Goal: Navigation & Orientation: Go to known website

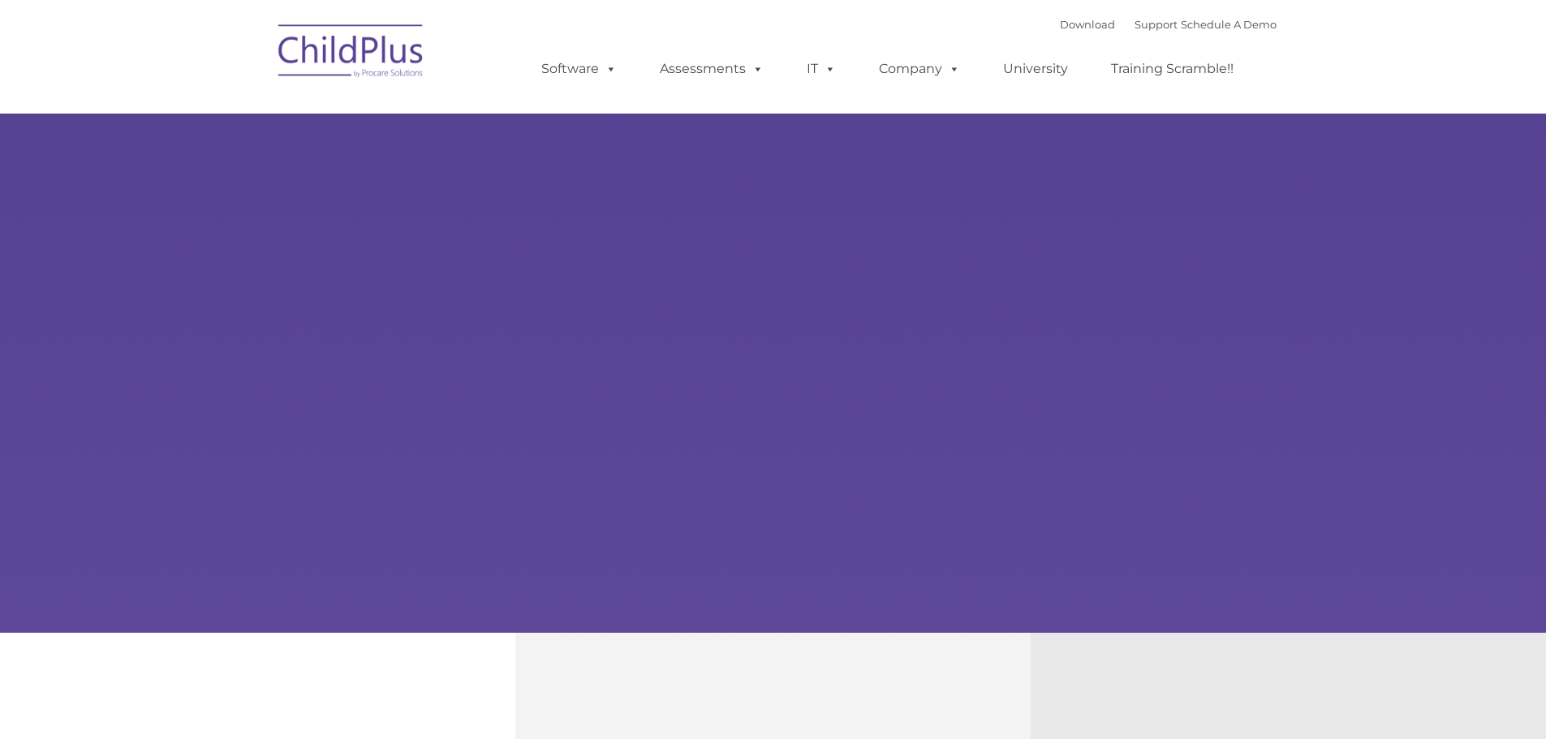
type input ""
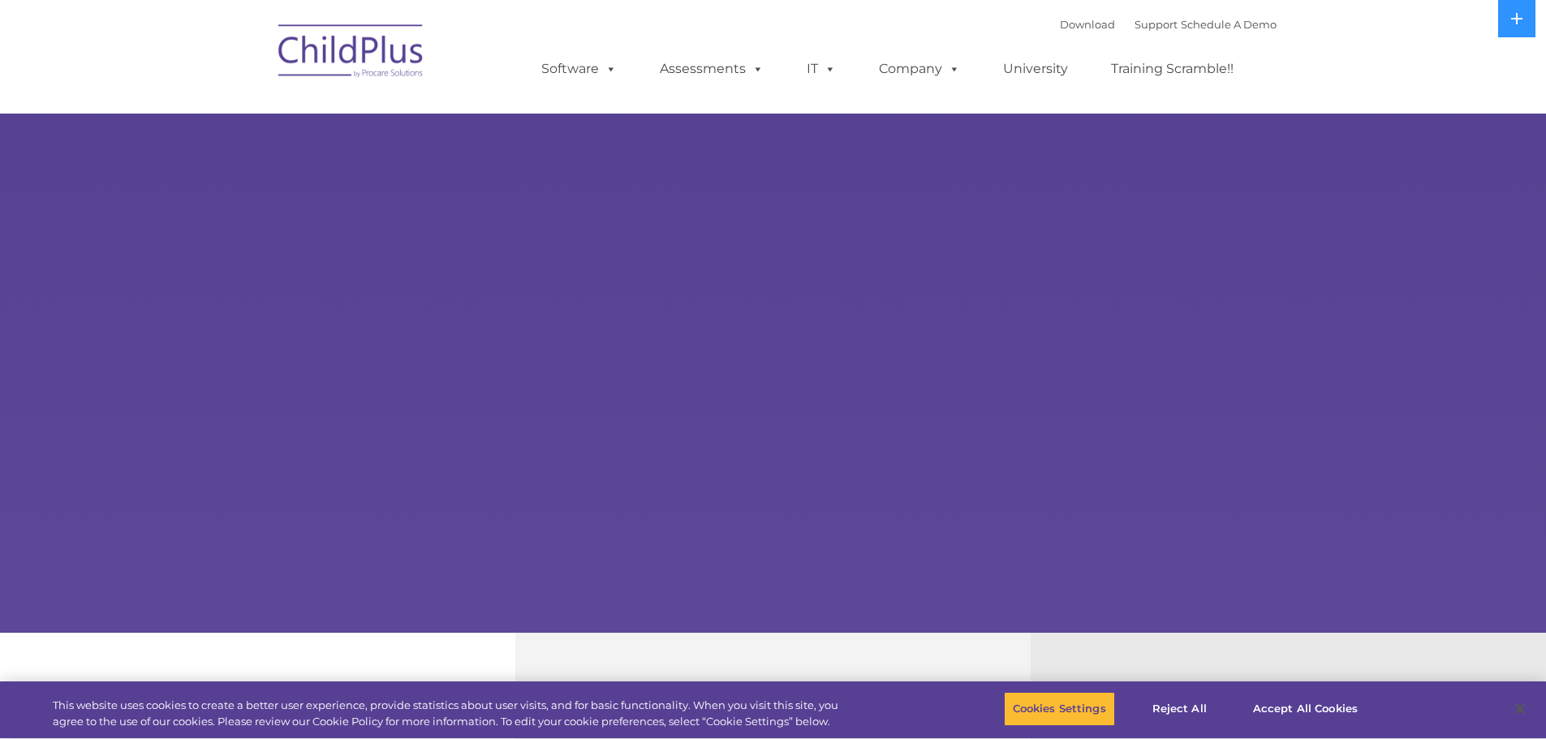
select select "MEDIUM"
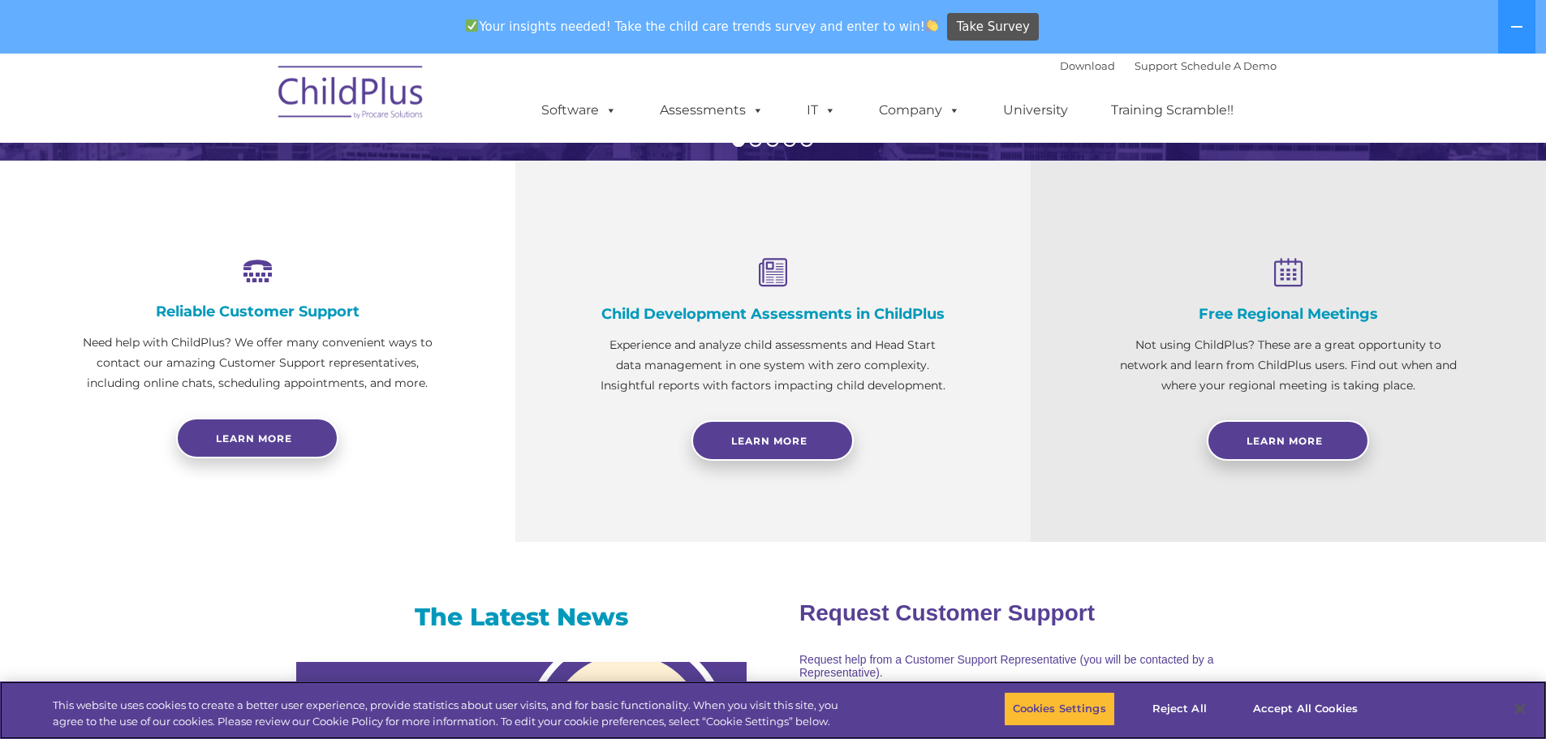
scroll to position [531, 0]
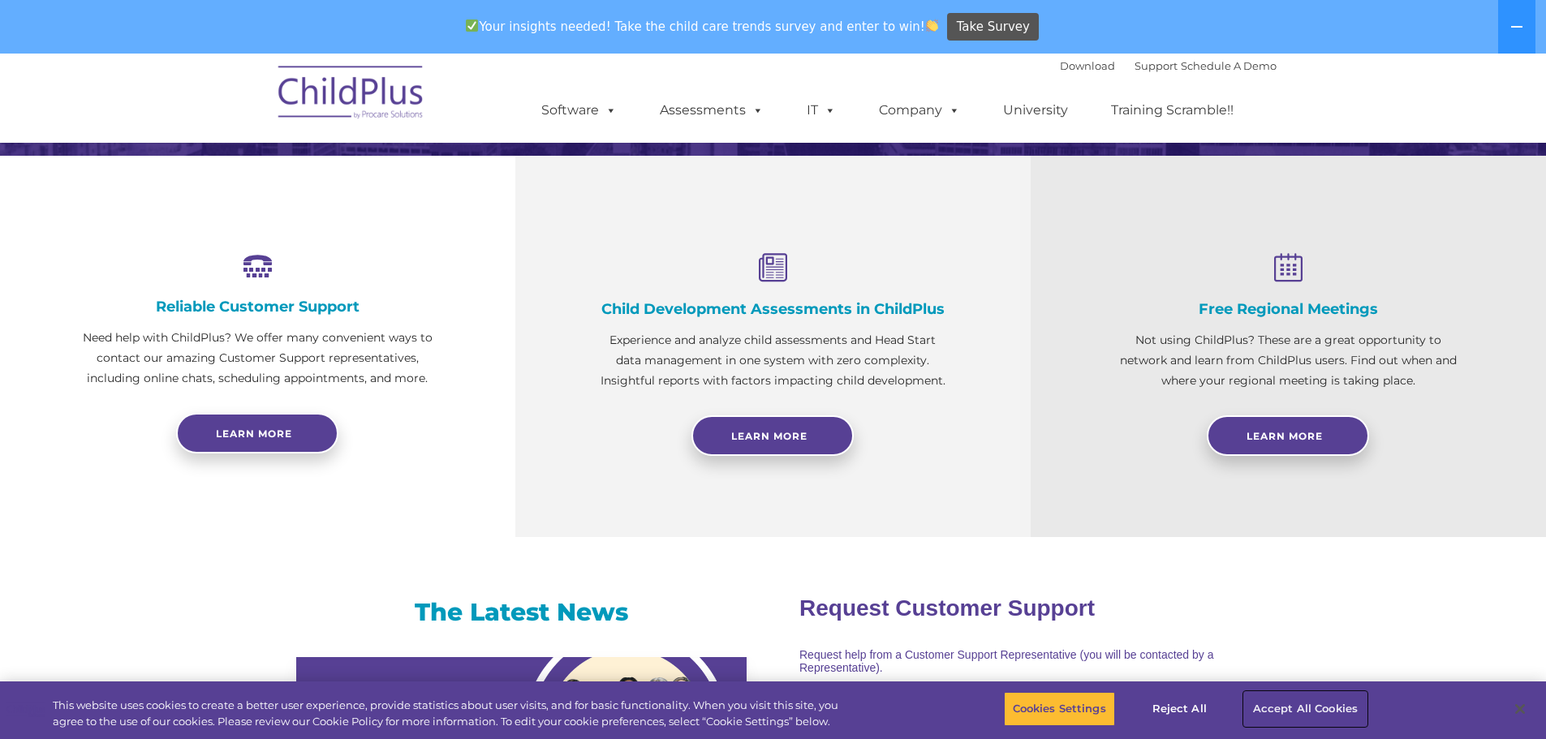
click at [1277, 702] on button "Accept All Cookies" at bounding box center [1305, 709] width 123 height 34
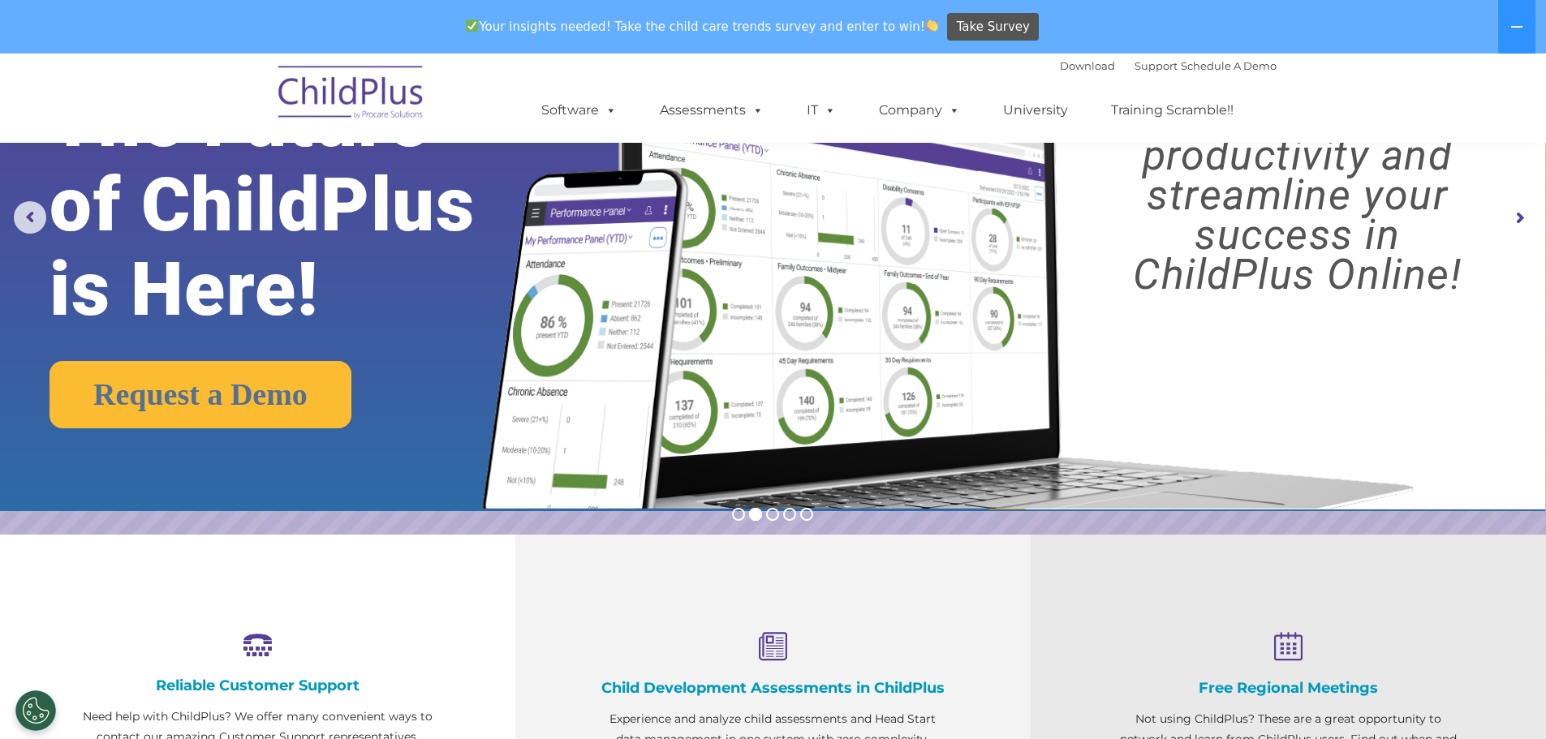
scroll to position [0, 0]
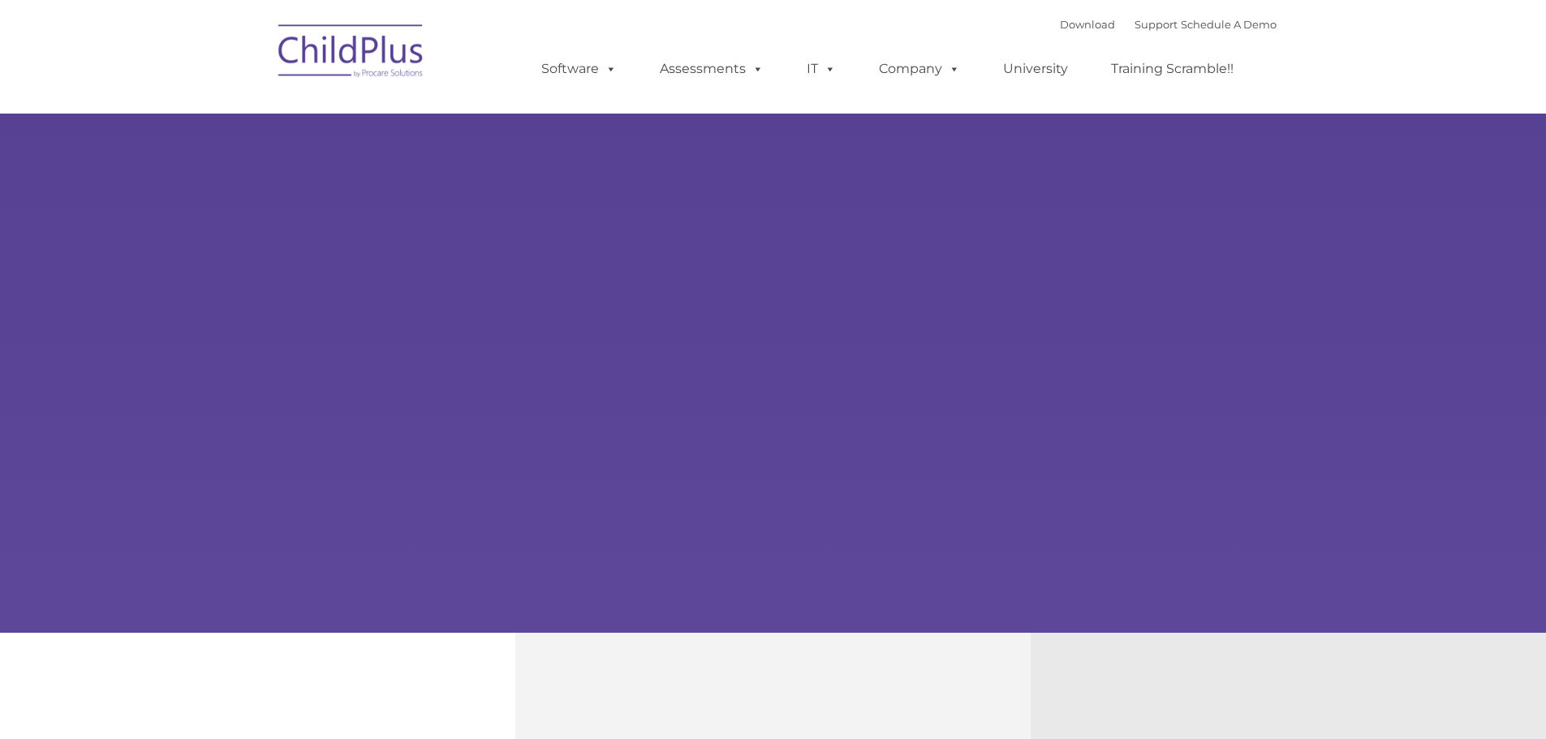
type input ""
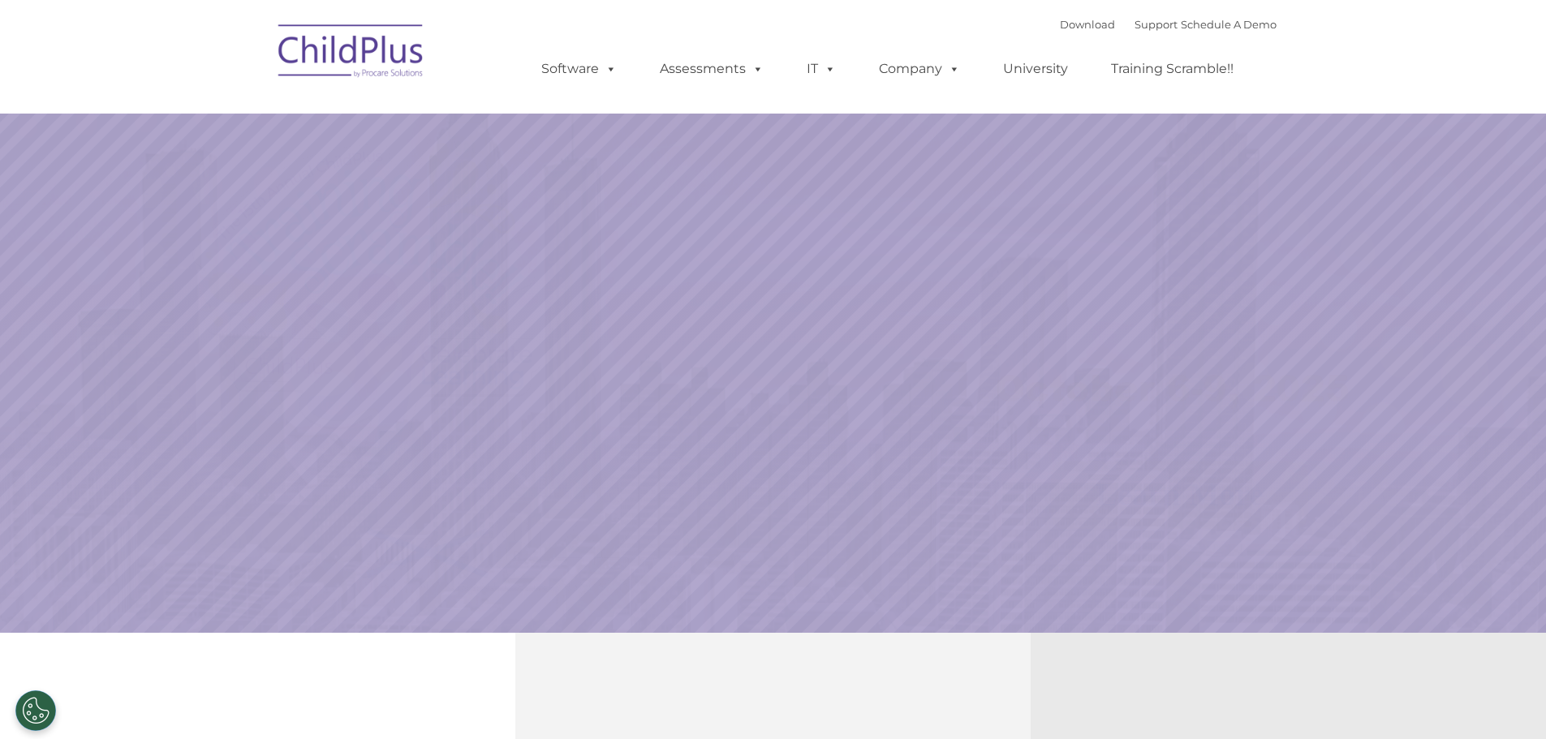
select select "MEDIUM"
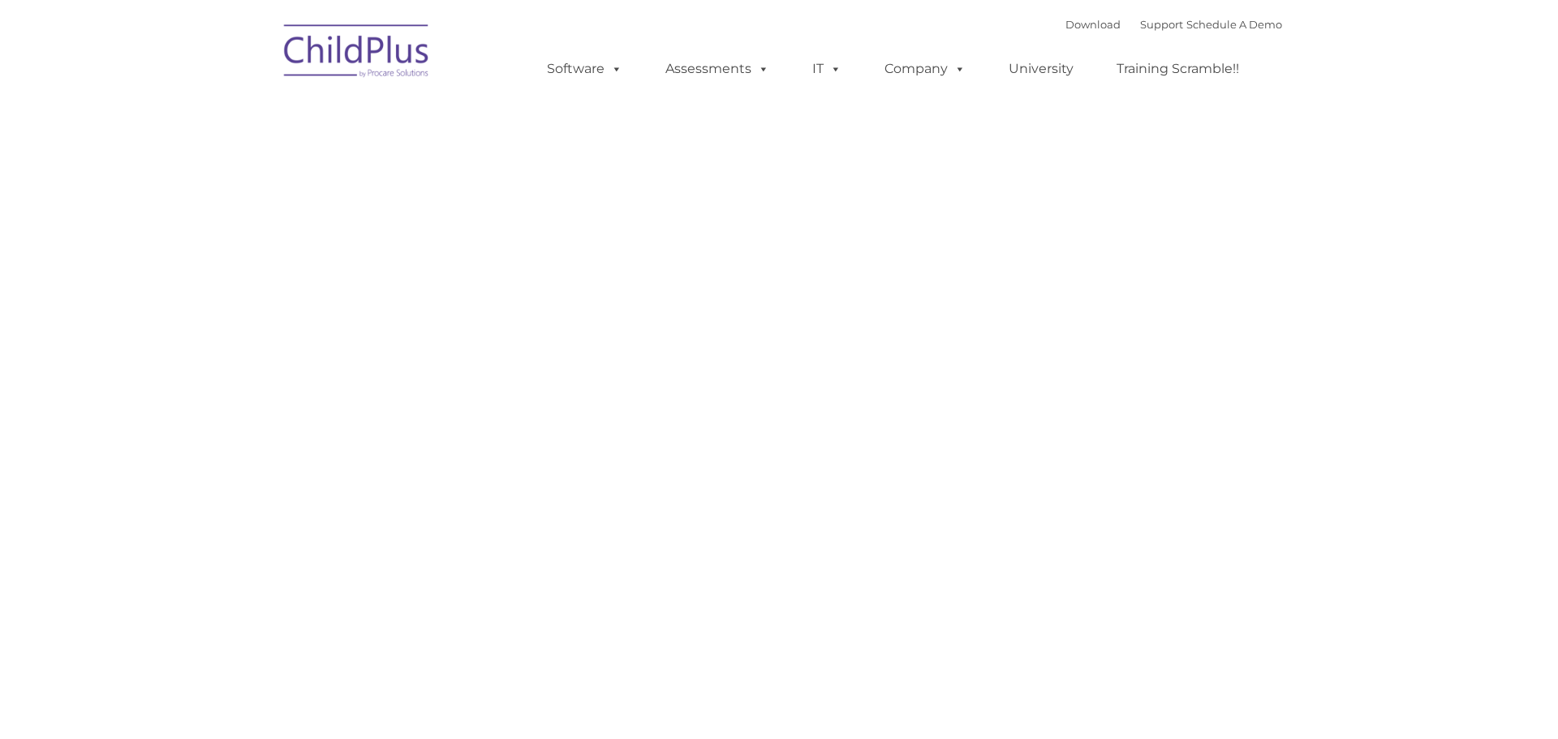
type input ""
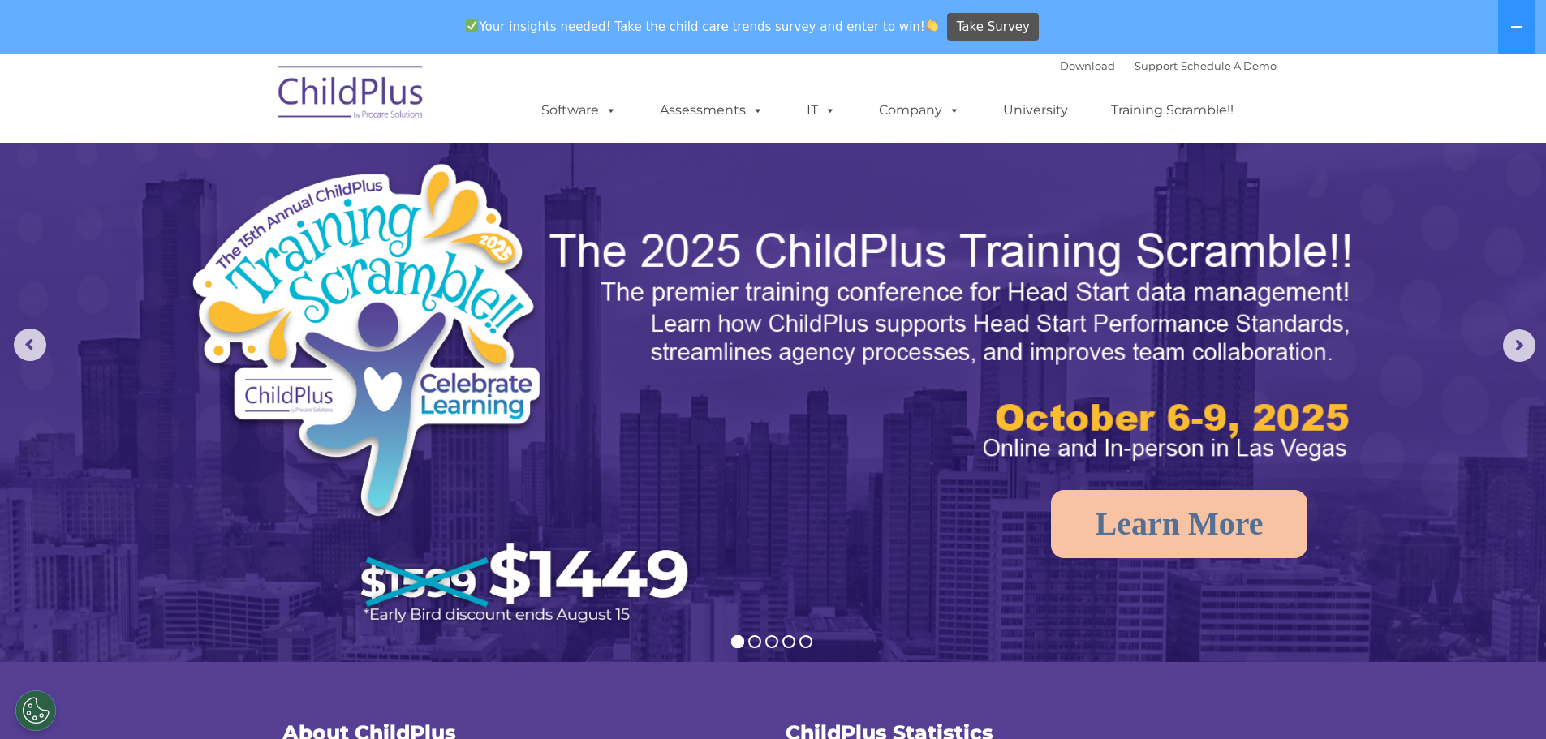
click at [1520, 332] on rs-arrow at bounding box center [1519, 346] width 32 height 32
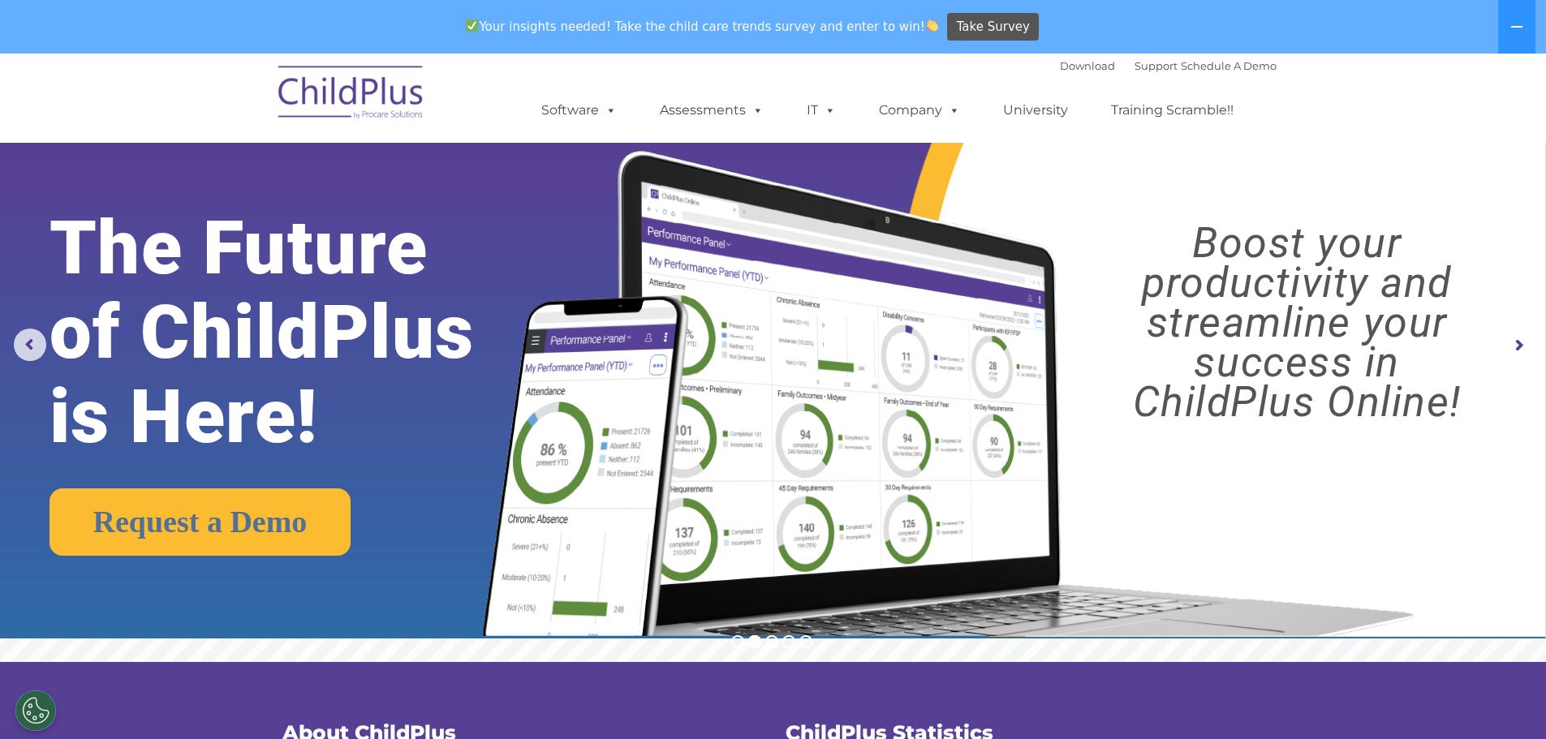
click at [367, 74] on img at bounding box center [351, 94] width 162 height 81
click at [370, 82] on img at bounding box center [351, 94] width 162 height 81
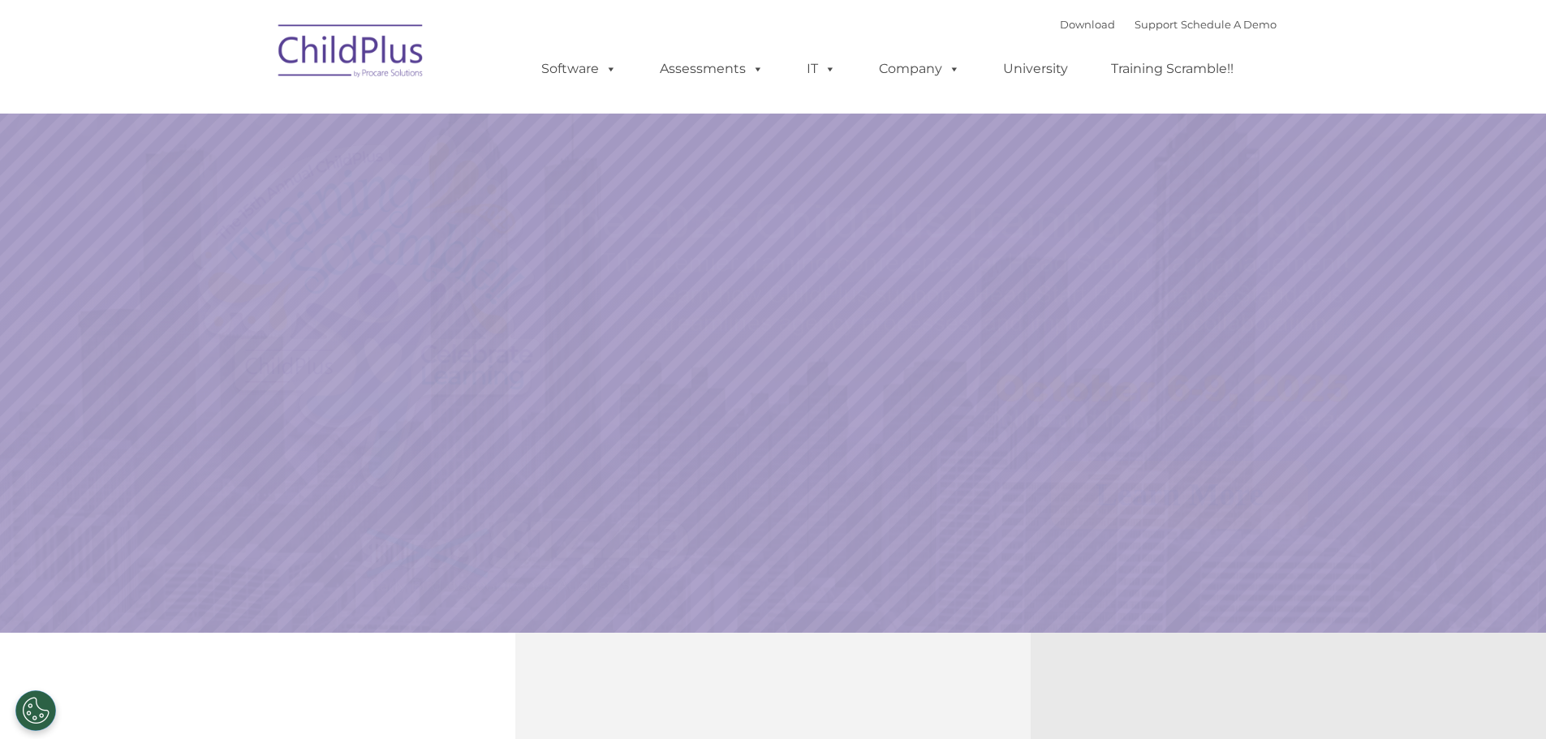
select select "MEDIUM"
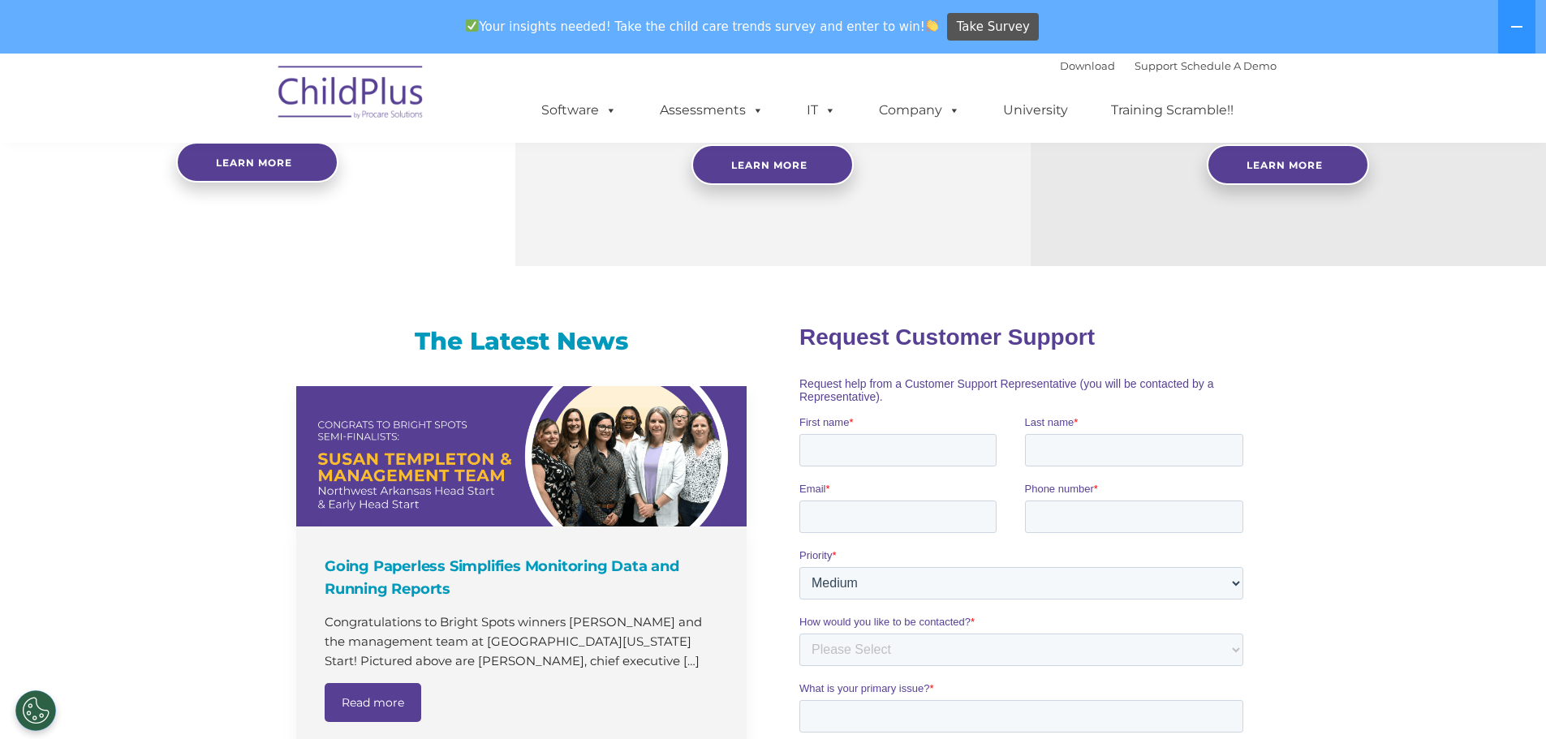
scroll to position [424, 0]
